Goal: Find specific page/section: Find specific page/section

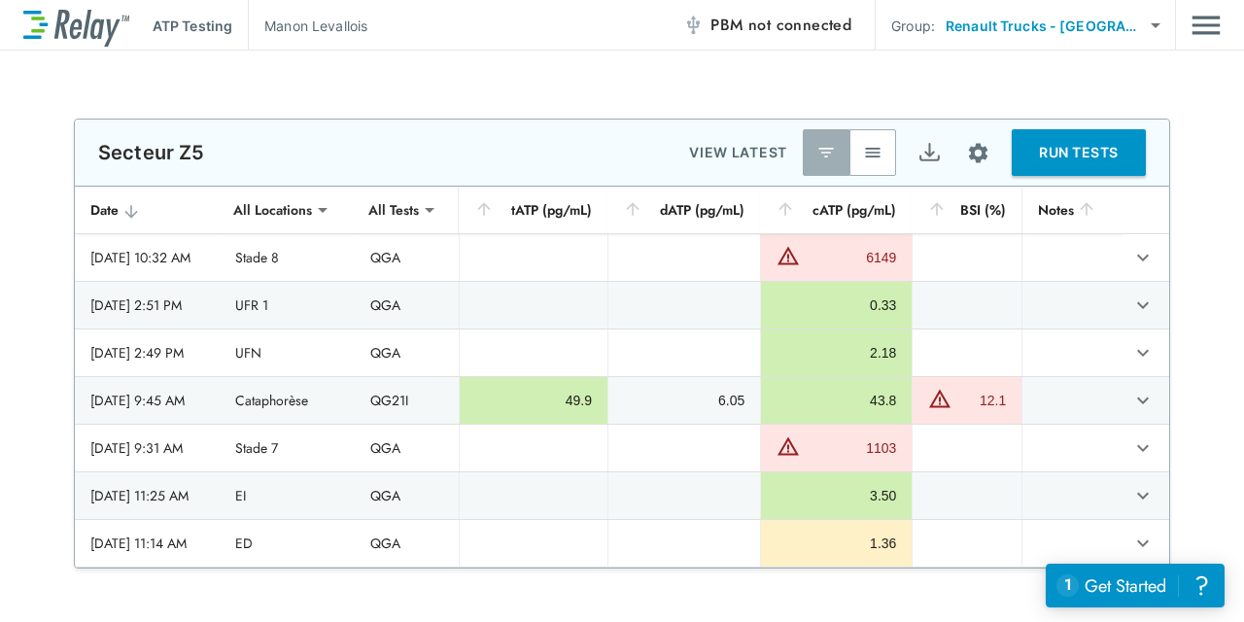
click at [874, 151] on img "button" at bounding box center [872, 152] width 19 height 19
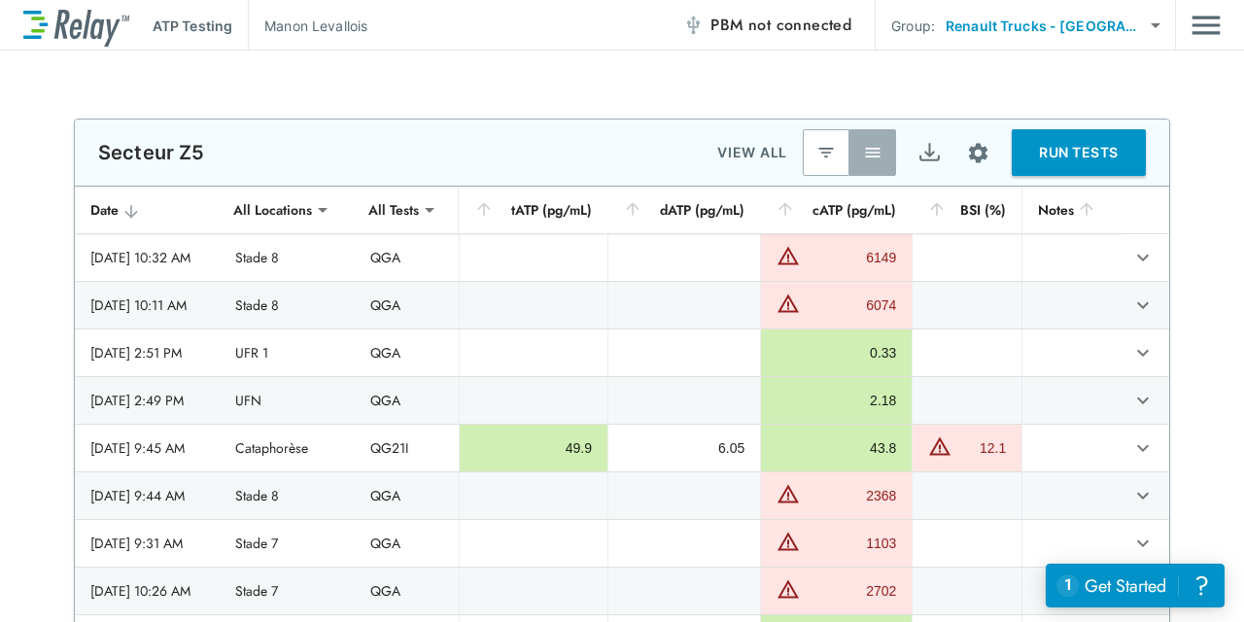
click at [1213, 280] on div "**********" at bounding box center [622, 386] width 1244 height 535
